Goal: Task Accomplishment & Management: Complete application form

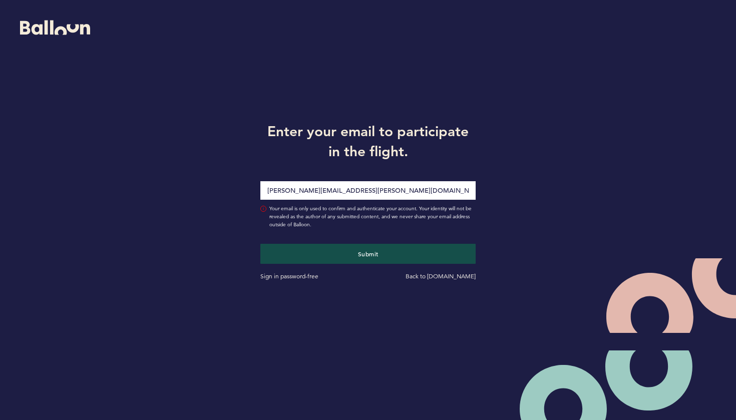
type input "[PERSON_NAME][EMAIL_ADDRESS][PERSON_NAME][DOMAIN_NAME]"
click at [368, 254] on button "Submit" at bounding box center [368, 254] width 215 height 20
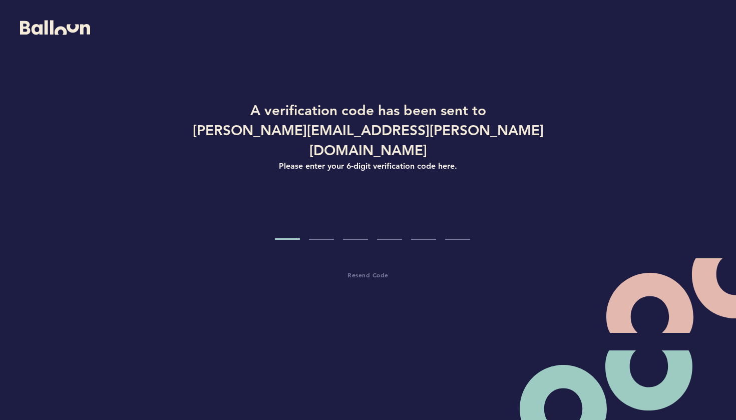
type input "2"
type input "5"
type input "6"
type input "2"
type input "6"
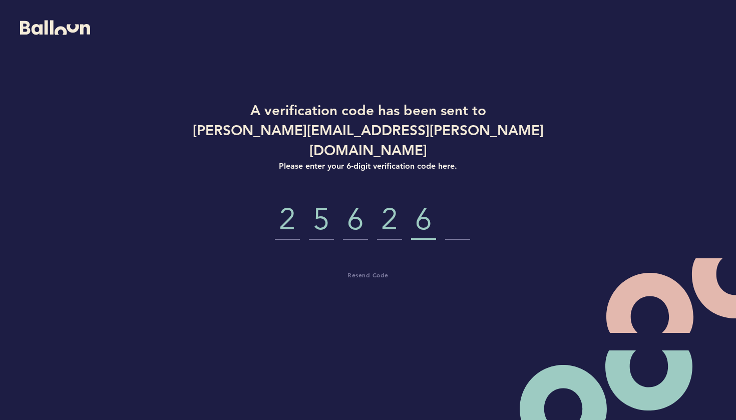
type input "6"
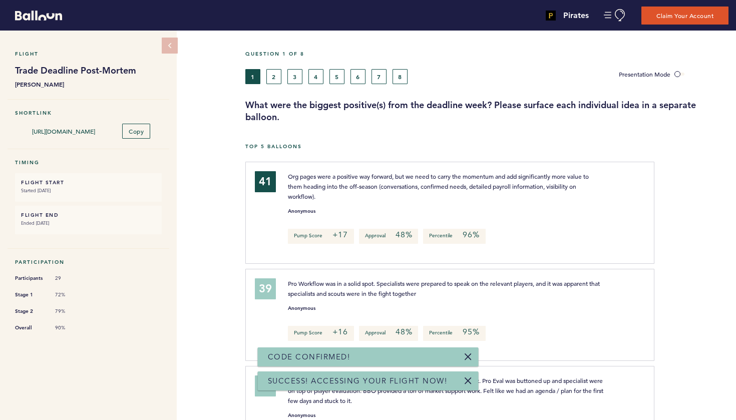
click at [684, 213] on div at bounding box center [696, 216] width 82 height 105
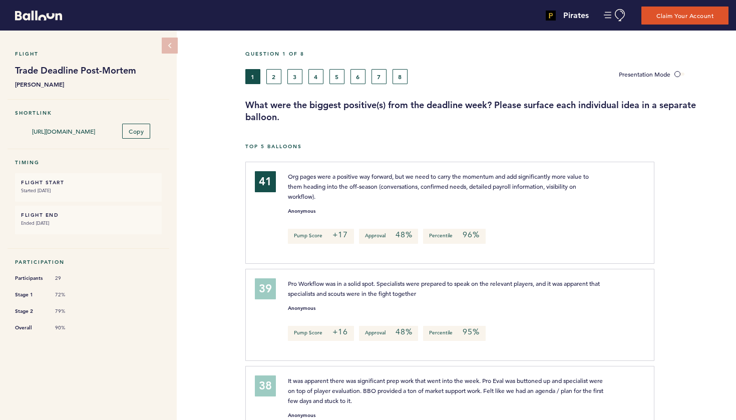
click at [276, 81] on button "2" at bounding box center [274, 76] width 15 height 15
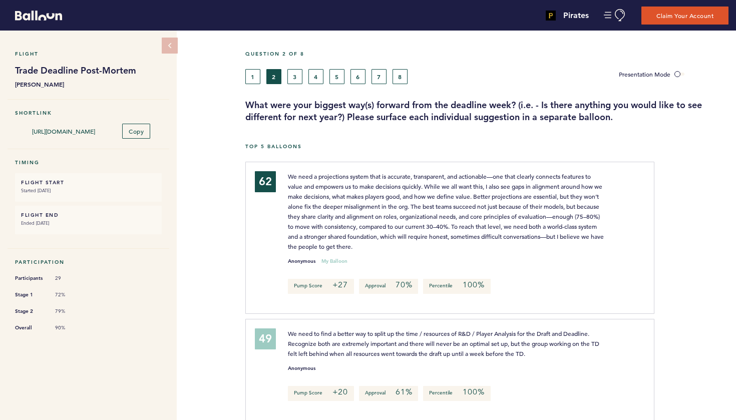
click at [297, 81] on button "3" at bounding box center [295, 76] width 15 height 15
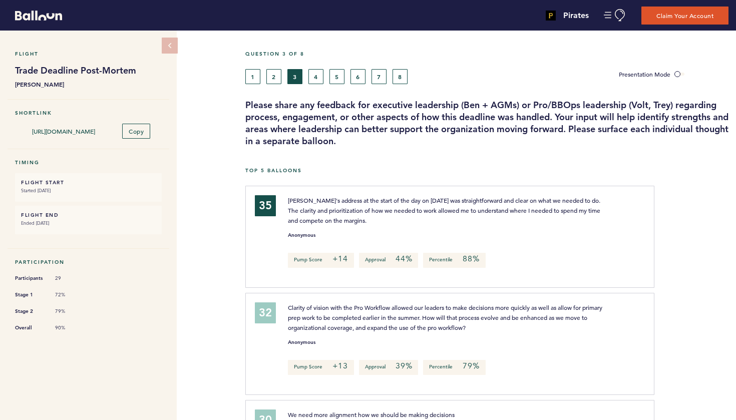
click at [316, 79] on button "4" at bounding box center [316, 76] width 15 height 15
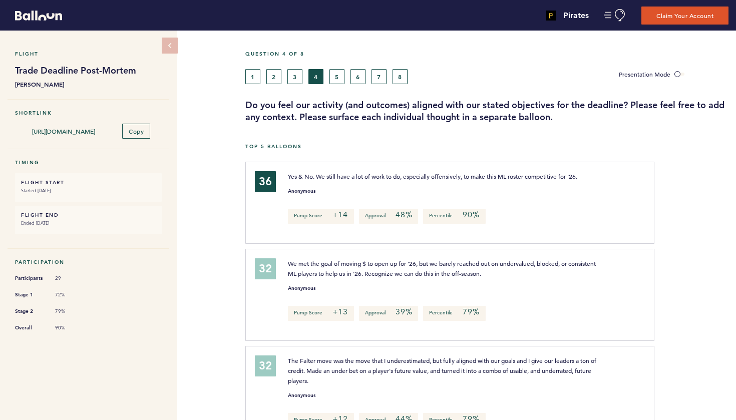
click at [340, 79] on button "5" at bounding box center [337, 76] width 15 height 15
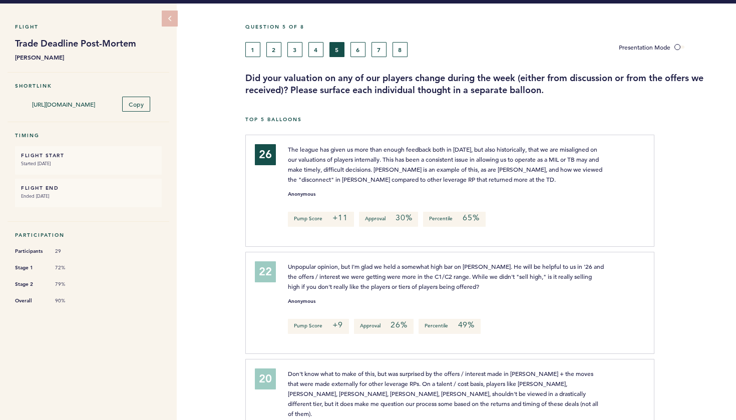
scroll to position [30, 0]
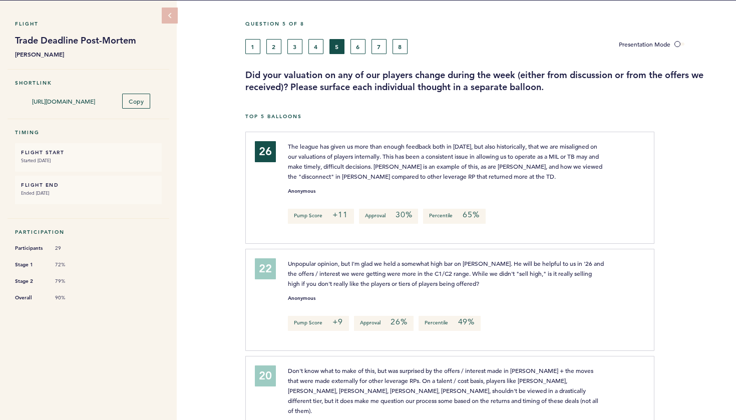
click at [356, 51] on button "6" at bounding box center [358, 46] width 15 height 15
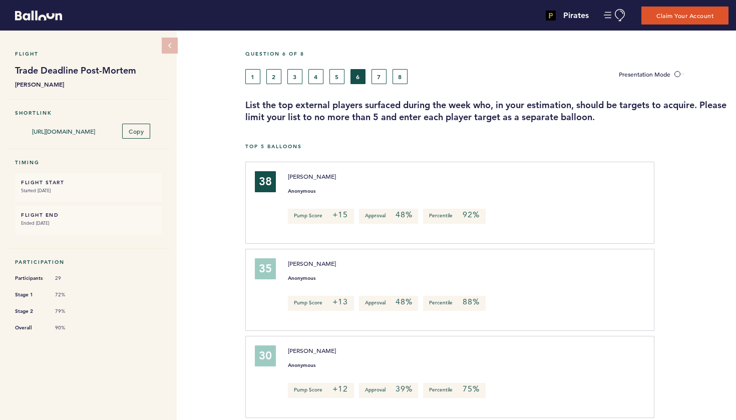
click at [381, 80] on button "7" at bounding box center [379, 76] width 15 height 15
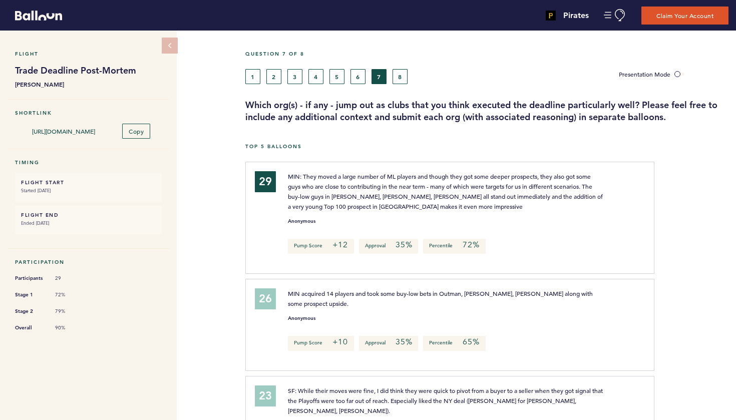
click at [401, 75] on button "8" at bounding box center [400, 76] width 15 height 15
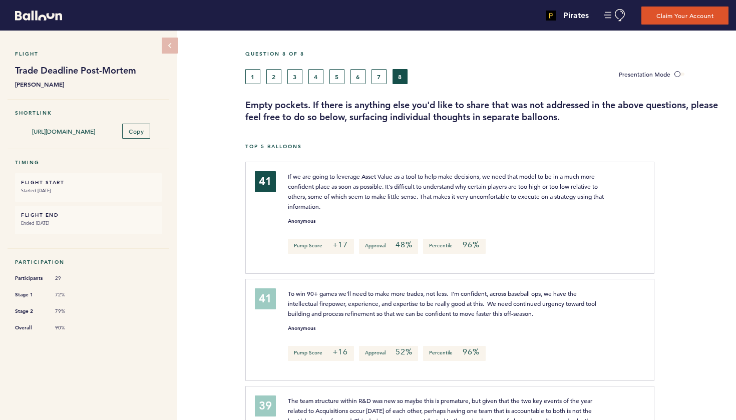
click at [255, 78] on button "1" at bounding box center [252, 76] width 15 height 15
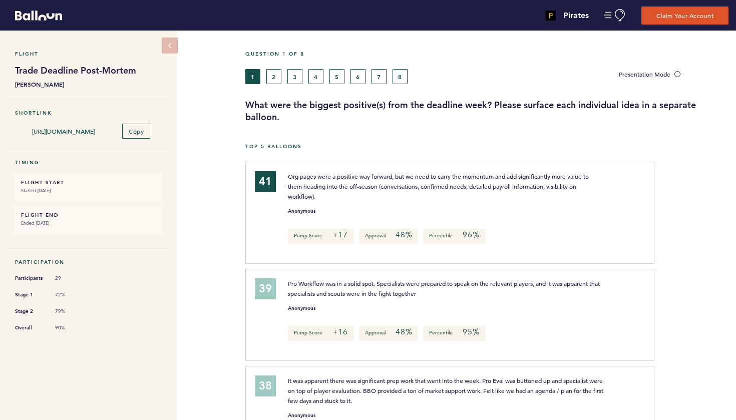
click at [277, 82] on button "2" at bounding box center [274, 76] width 15 height 15
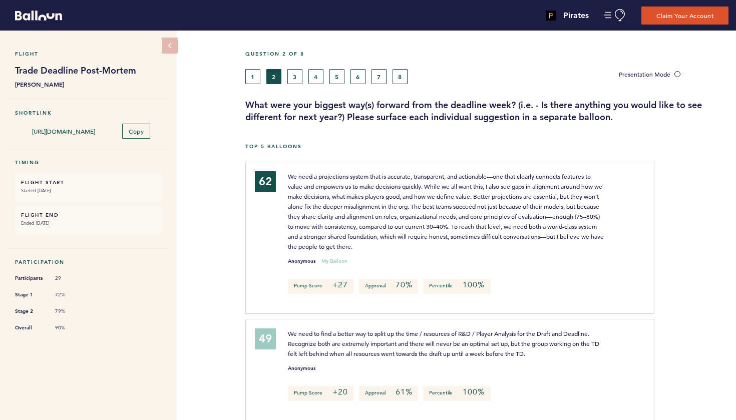
click at [295, 75] on button "3" at bounding box center [295, 76] width 15 height 15
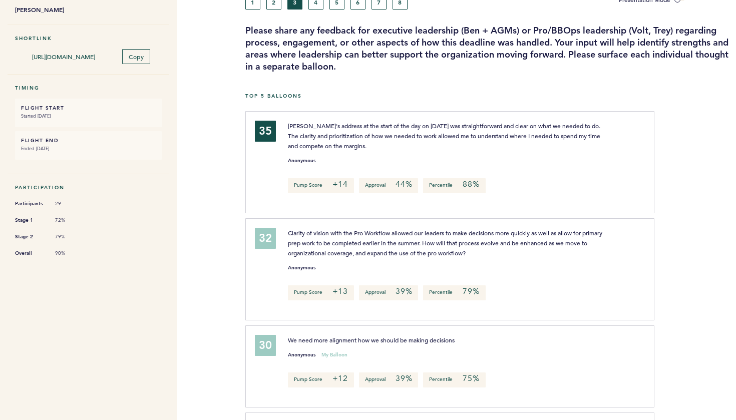
scroll to position [74, 0]
click at [315, 6] on button "4" at bounding box center [316, 2] width 15 height 15
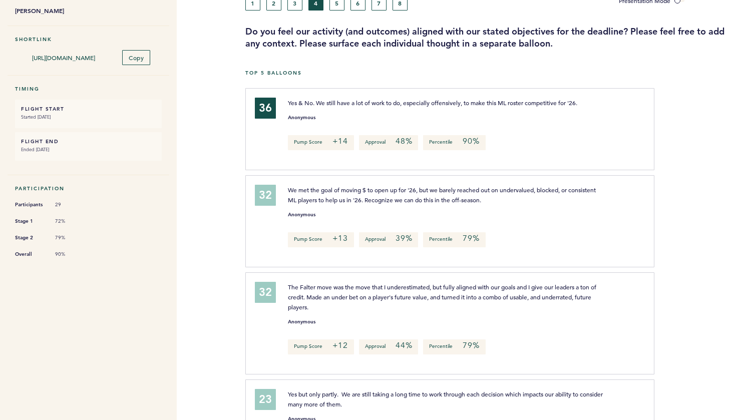
click at [253, 6] on button "1" at bounding box center [252, 2] width 15 height 15
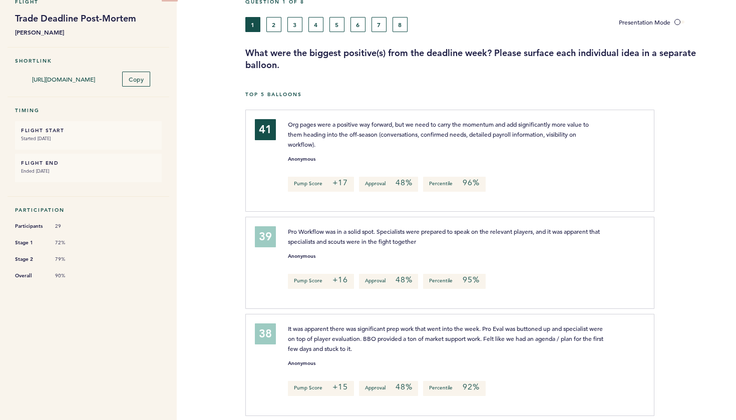
scroll to position [52, 0]
click at [679, 19] on label "Presentation Mode" at bounding box center [652, 23] width 66 height 8
click at [0, 0] on input "Presentation Mode" at bounding box center [0, 0] width 0 height 0
click at [276, 26] on button "2" at bounding box center [274, 24] width 15 height 15
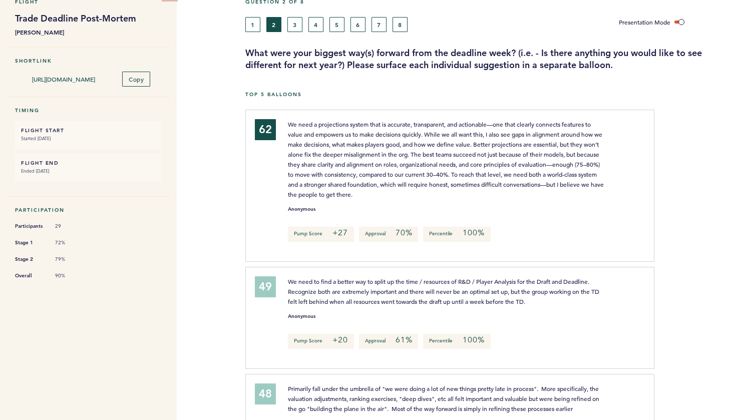
click at [294, 26] on button "3" at bounding box center [295, 24] width 15 height 15
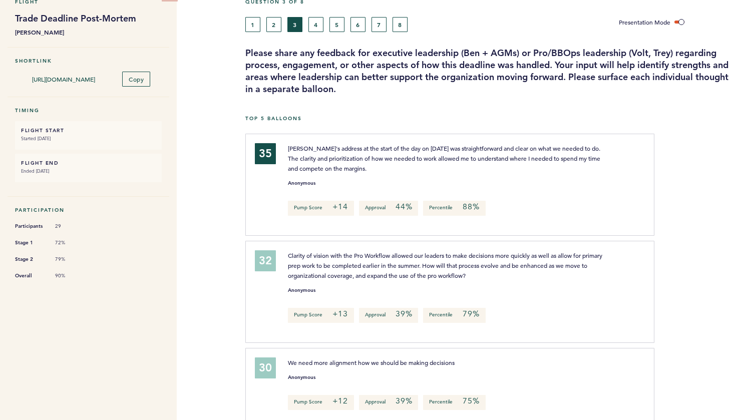
click at [315, 26] on button "4" at bounding box center [316, 24] width 15 height 15
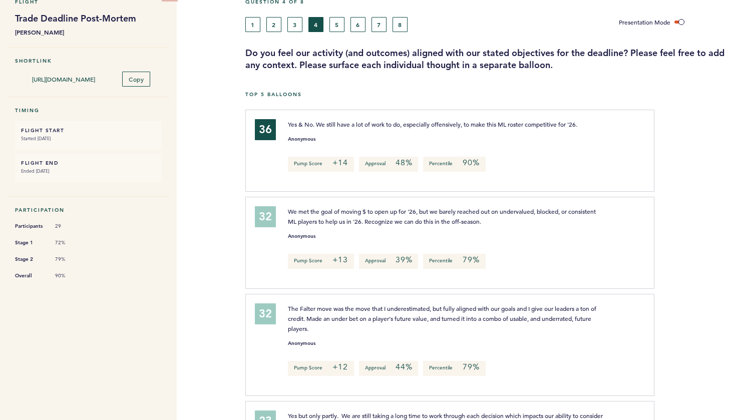
click at [334, 25] on button "5" at bounding box center [337, 24] width 15 height 15
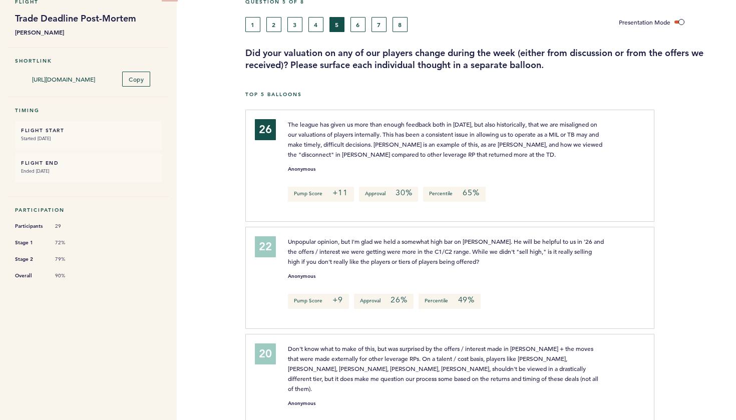
click at [354, 25] on button "6" at bounding box center [358, 24] width 15 height 15
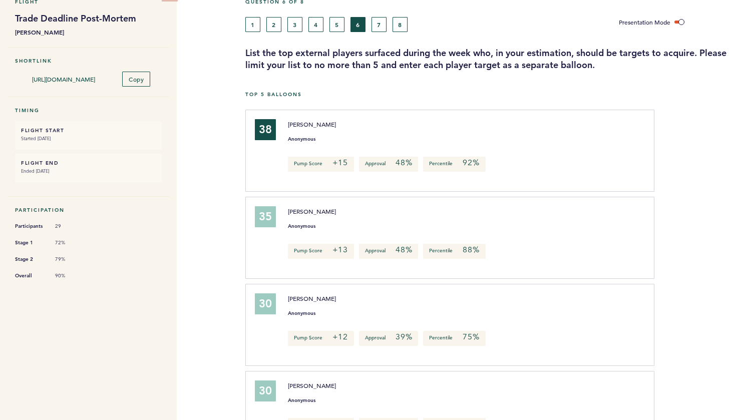
click at [374, 25] on button "7" at bounding box center [379, 24] width 15 height 15
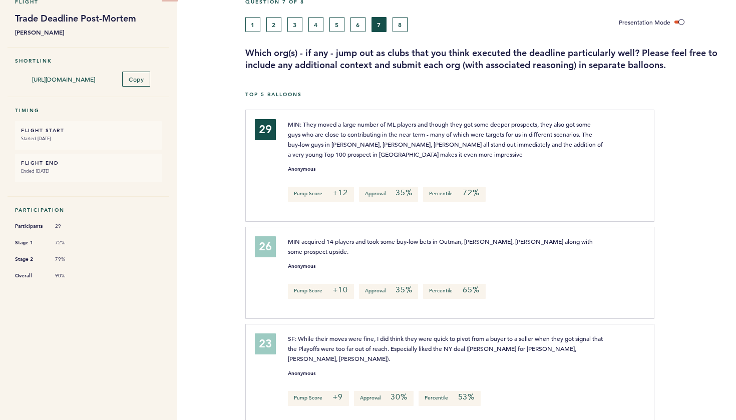
click at [403, 24] on button "8" at bounding box center [400, 24] width 15 height 15
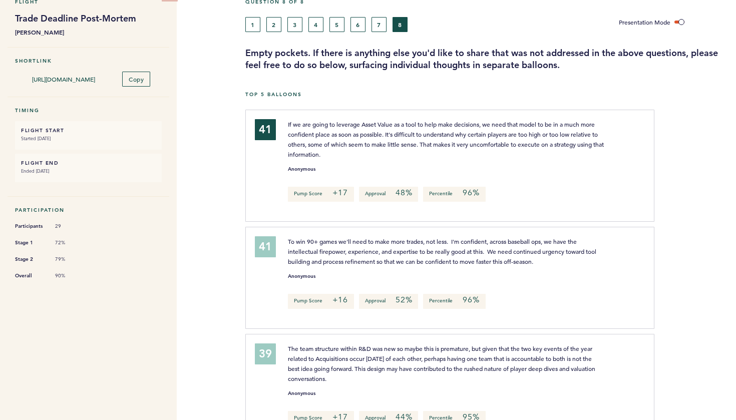
click at [275, 26] on button "2" at bounding box center [274, 24] width 15 height 15
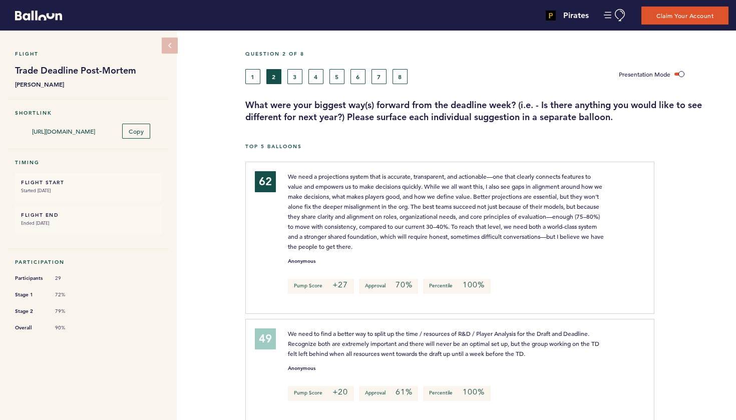
click at [256, 77] on button "1" at bounding box center [252, 76] width 15 height 15
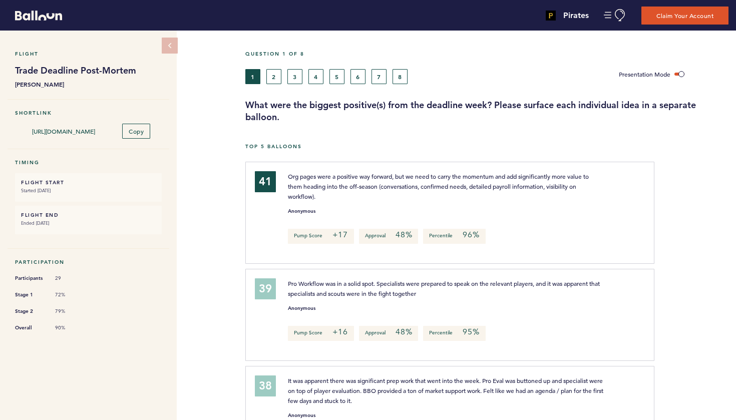
click at [274, 75] on button "2" at bounding box center [274, 76] width 15 height 15
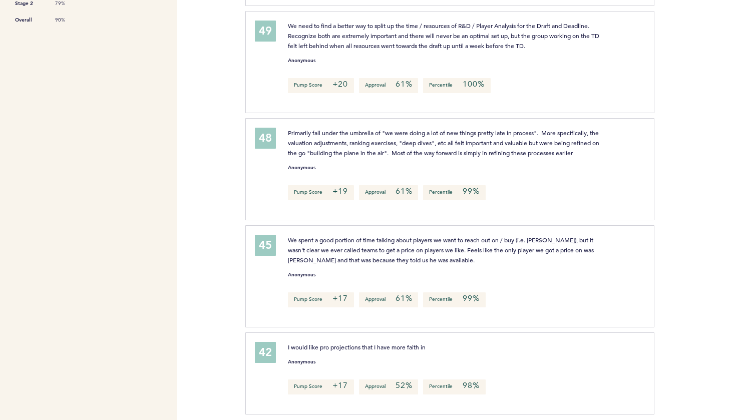
scroll to position [310, 0]
